Goal: Task Accomplishment & Management: Complete application form

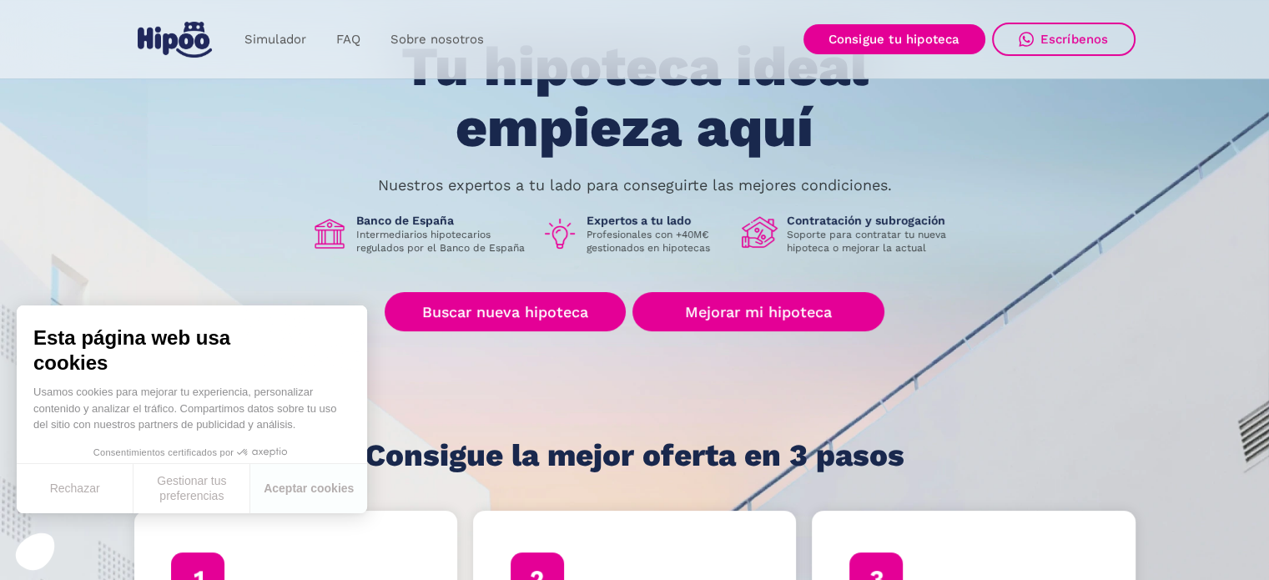
scroll to position [83, 0]
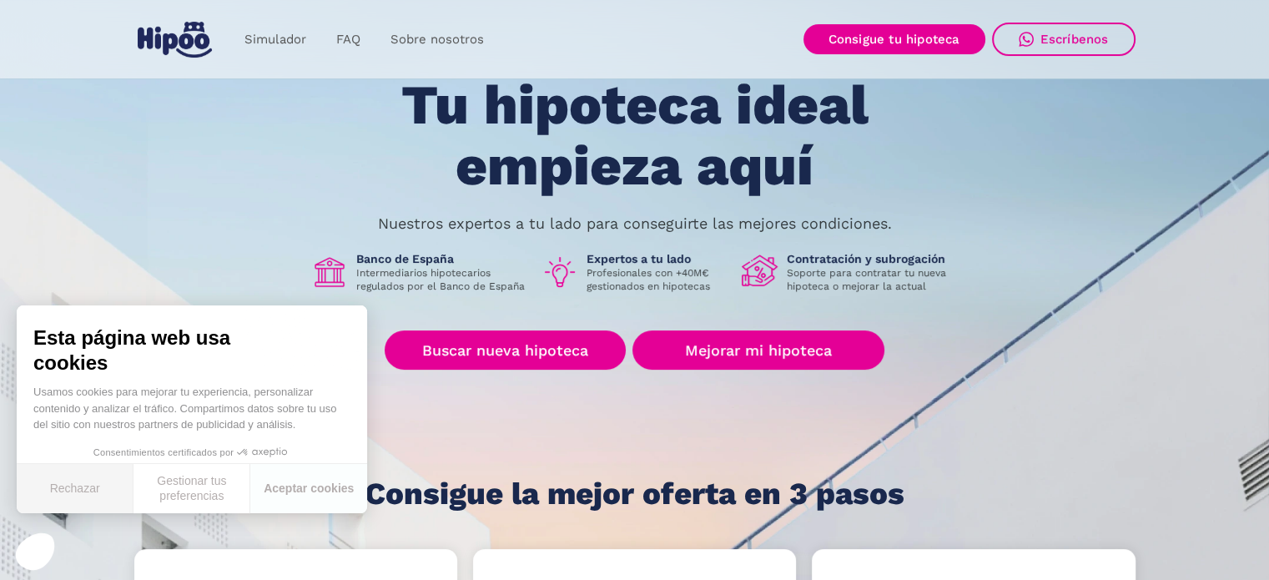
click at [71, 491] on button "Rechazar" at bounding box center [75, 488] width 117 height 49
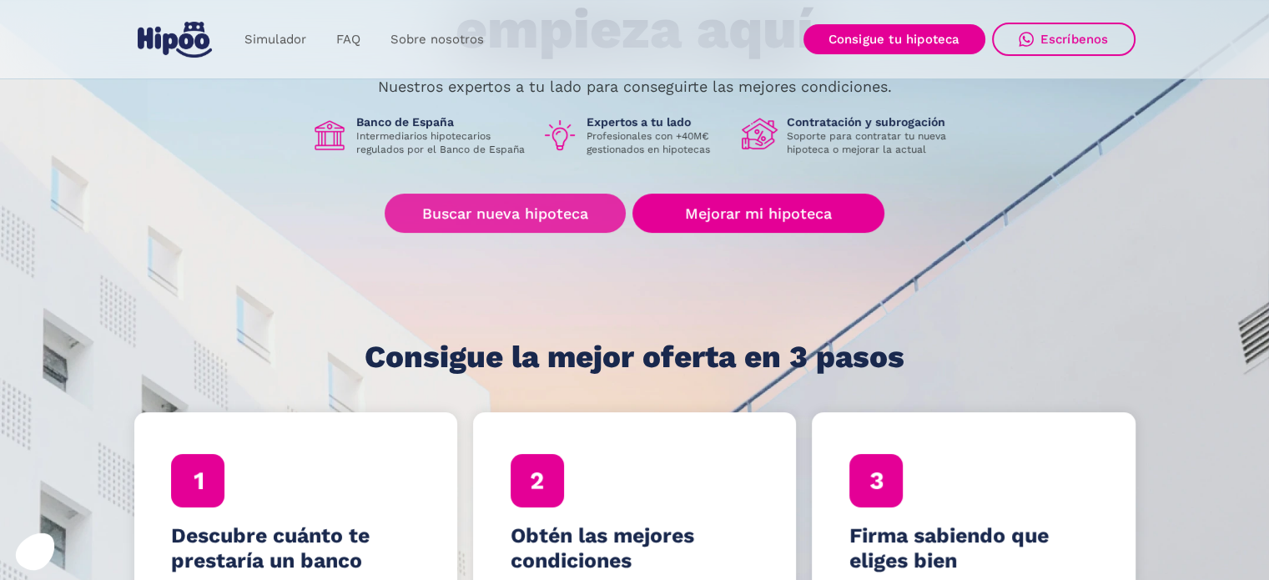
scroll to position [250, 0]
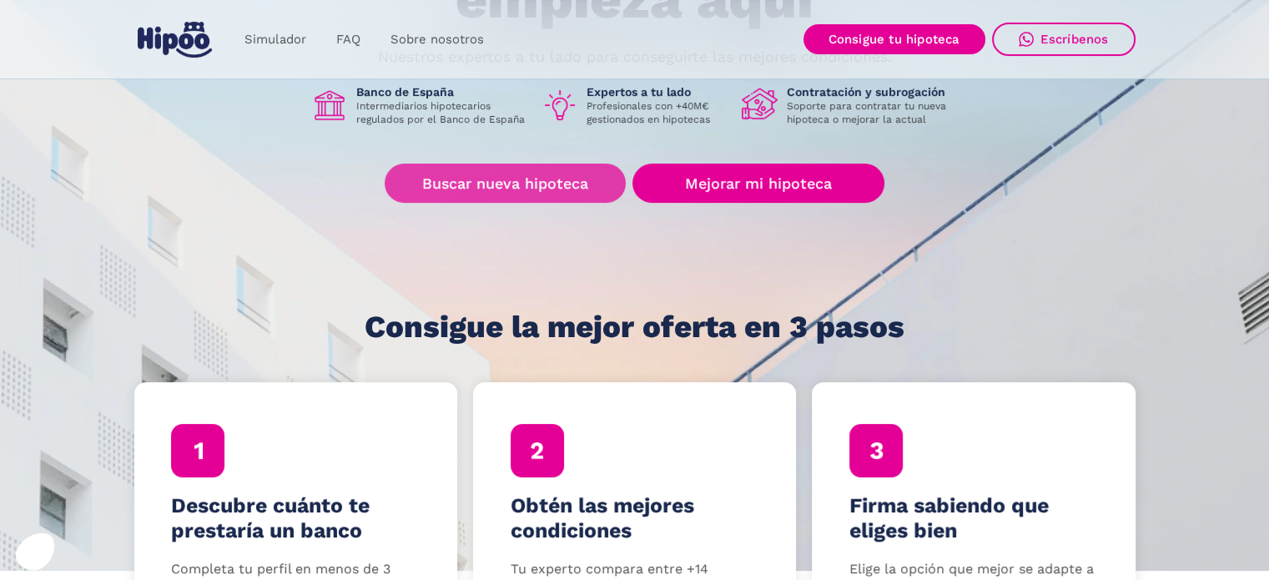
click at [525, 187] on link "Buscar nueva hipoteca" at bounding box center [505, 183] width 241 height 39
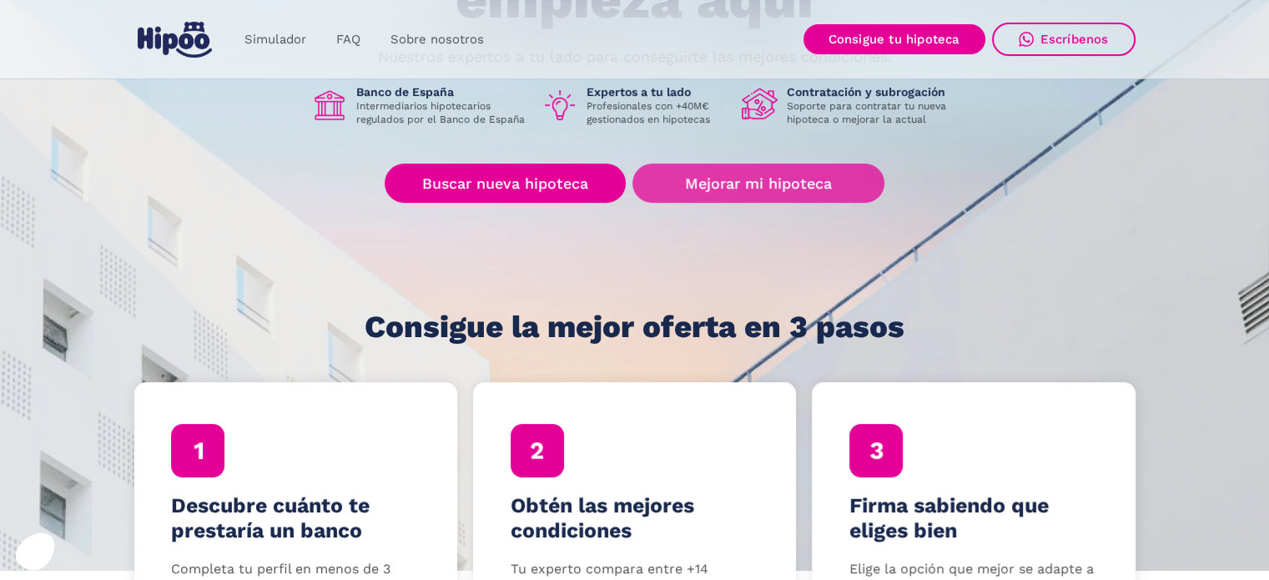
click at [769, 183] on link "Mejorar mi hipoteca" at bounding box center [758, 183] width 251 height 39
click at [791, 178] on link "Mejorar mi hipoteca" at bounding box center [758, 183] width 251 height 39
